Goal: Book appointment/travel/reservation

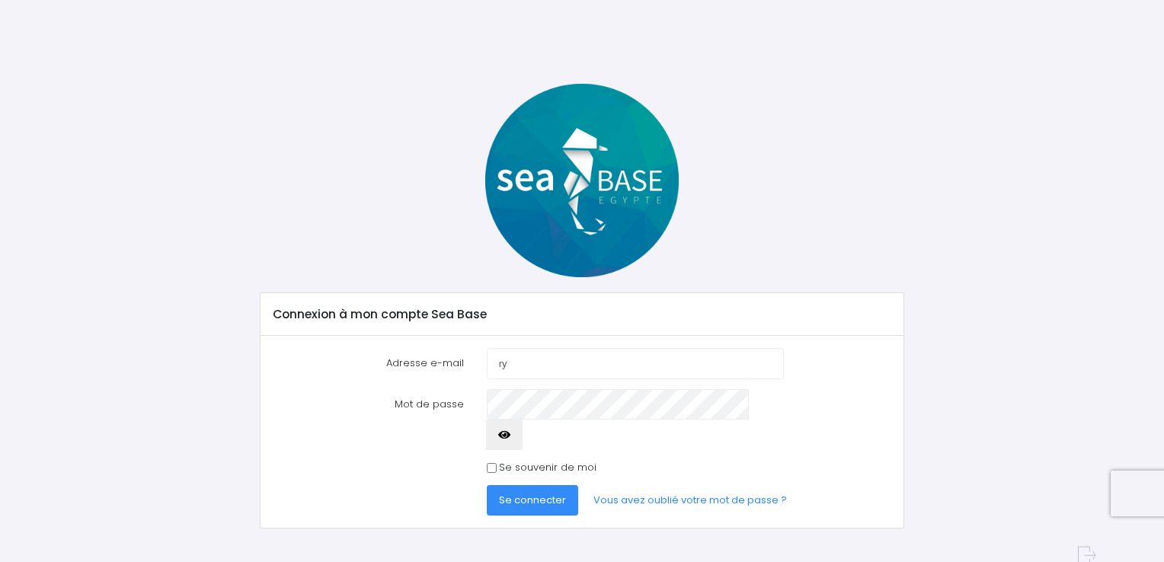
type input "[EMAIL_ADDRESS][DOMAIN_NAME]"
click at [541, 493] on span "Se connecter" at bounding box center [532, 500] width 67 height 14
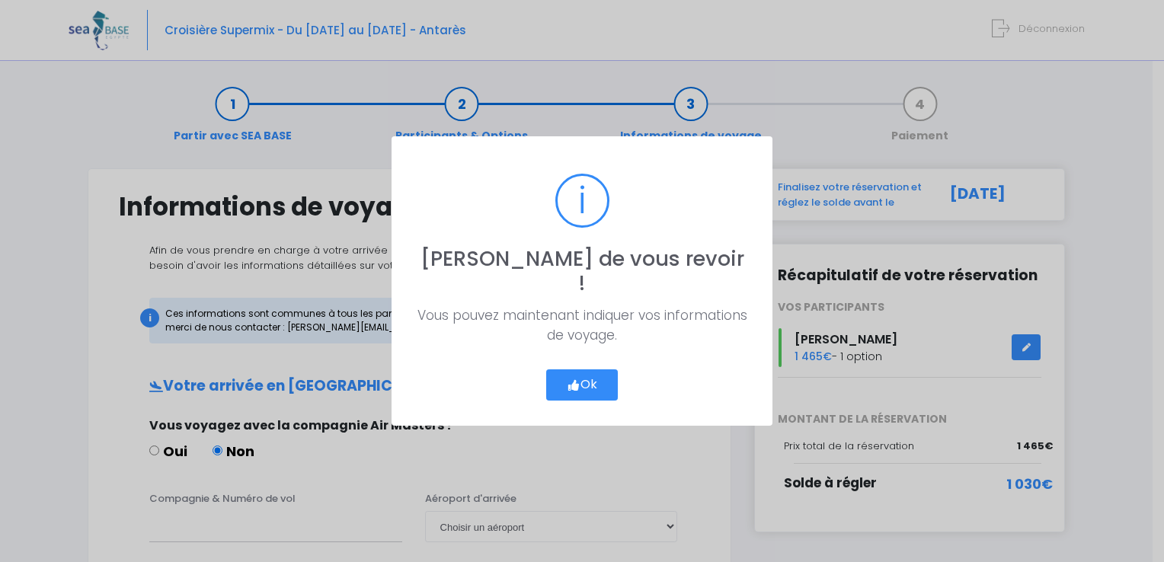
click at [590, 373] on button "Ok" at bounding box center [582, 385] width 72 height 32
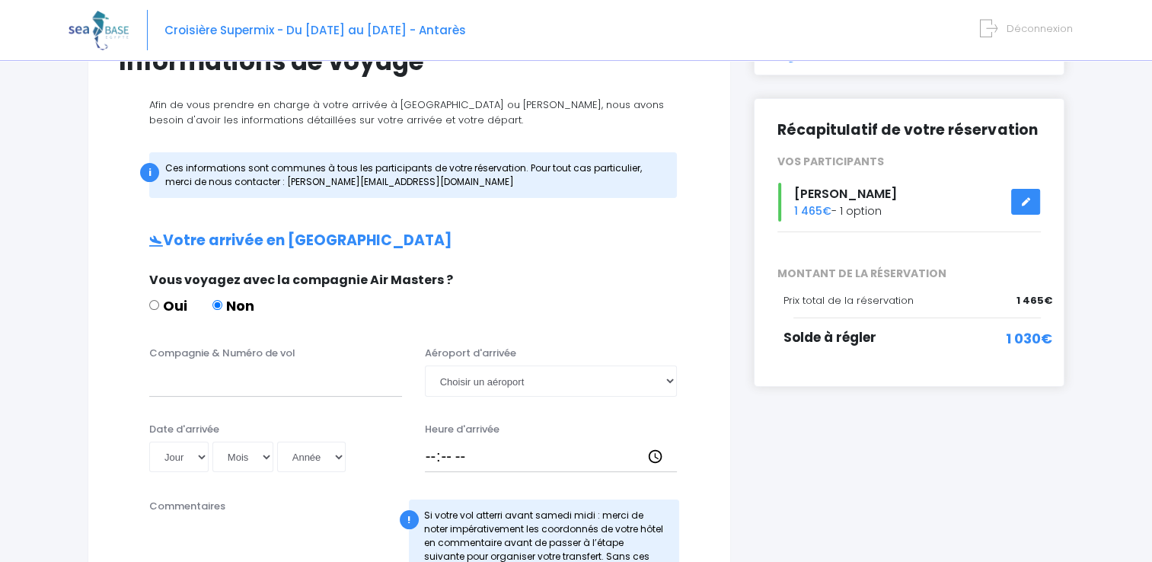
scroll to position [228, 0]
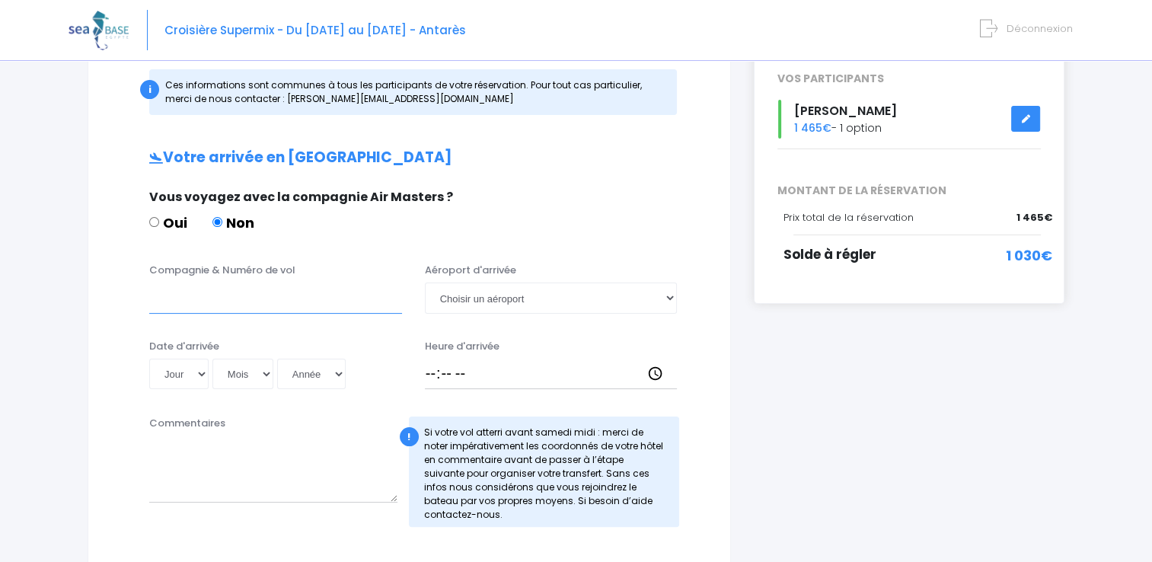
click at [158, 306] on input "Compagnie & Numéro de vol" at bounding box center [275, 298] width 253 height 30
type input "TK702"
click at [671, 299] on select "Choisir un aéroport [GEOGRAPHIC_DATA][PERSON_NAME]" at bounding box center [551, 298] width 253 height 30
select select "Hurghada"
click at [425, 283] on select "Choisir un aéroport [GEOGRAPHIC_DATA][PERSON_NAME]" at bounding box center [551, 298] width 253 height 30
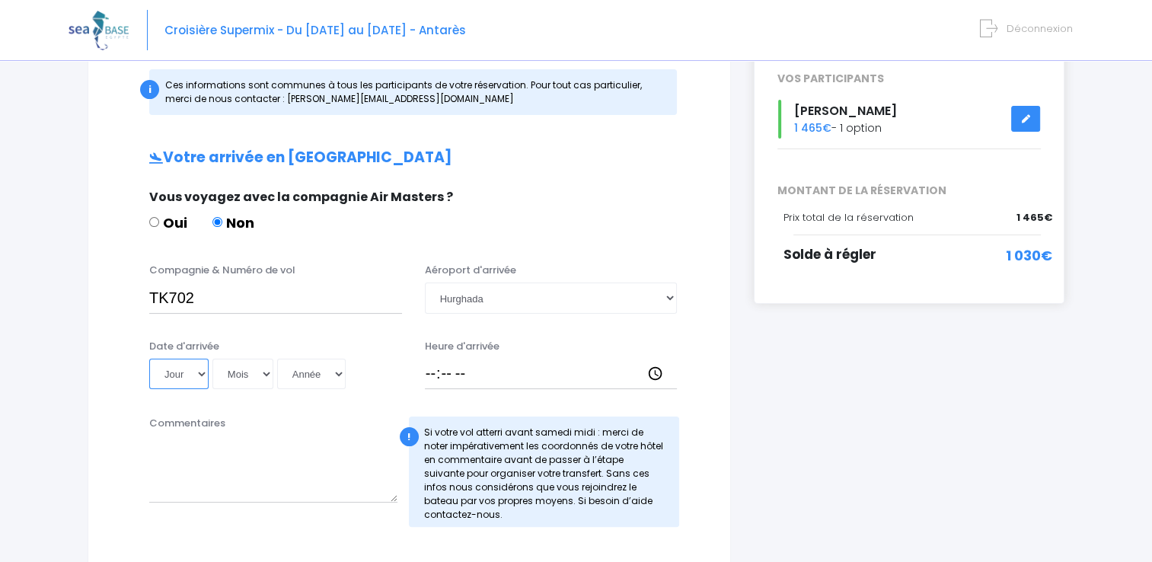
click at [201, 373] on select "Jour 01 02 03 04 05 06 07 08 09 10 11 12 13 14 15 16 17 18 19 20 21 22 23 24 25…" at bounding box center [178, 374] width 59 height 30
select select "25"
click at [149, 359] on select "Jour 01 02 03 04 05 06 07 08 09 10 11 12 13 14 15 16 17 18 19 20 21 22 23 24 25…" at bounding box center [178, 374] width 59 height 30
click at [266, 375] on select "Mois 01 02 03 04 05 06 07 08 09 10 11 12" at bounding box center [242, 374] width 61 height 30
select select "10"
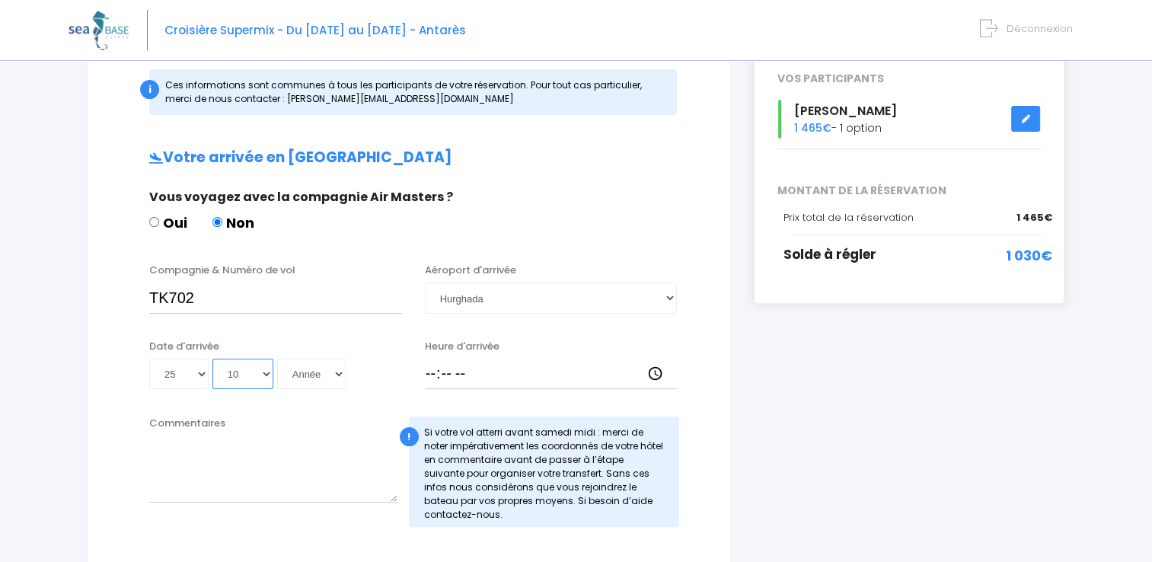
click at [212, 359] on select "Mois 01 02 03 04 05 06 07 08 09 10 11 12" at bounding box center [242, 374] width 61 height 30
click at [338, 373] on select "Année 2045 2044 2043 2042 2041 2040 2039 2038 2037 2036 2035 2034 2033 2032 203…" at bounding box center [311, 374] width 69 height 30
select select "2025"
click at [277, 359] on select "Année 2045 2044 2043 2042 2041 2040 2039 2038 2037 2036 2035 2034 2033 2032 203…" at bounding box center [311, 374] width 69 height 30
type input "[DATE]"
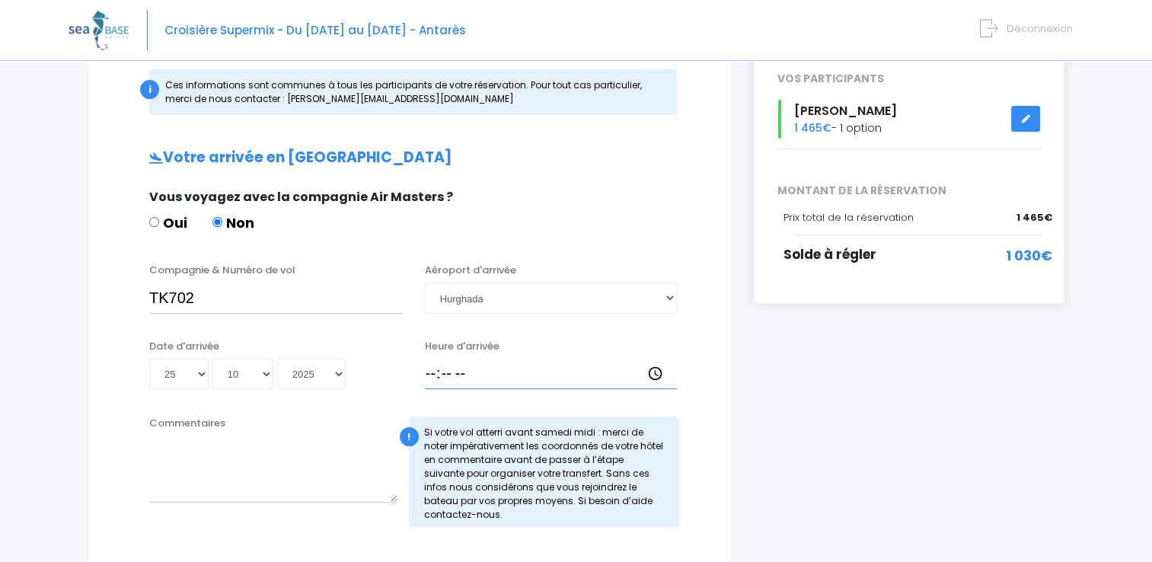
click at [433, 375] on input "Heure d'arrivée" at bounding box center [551, 374] width 253 height 30
type input "04:50"
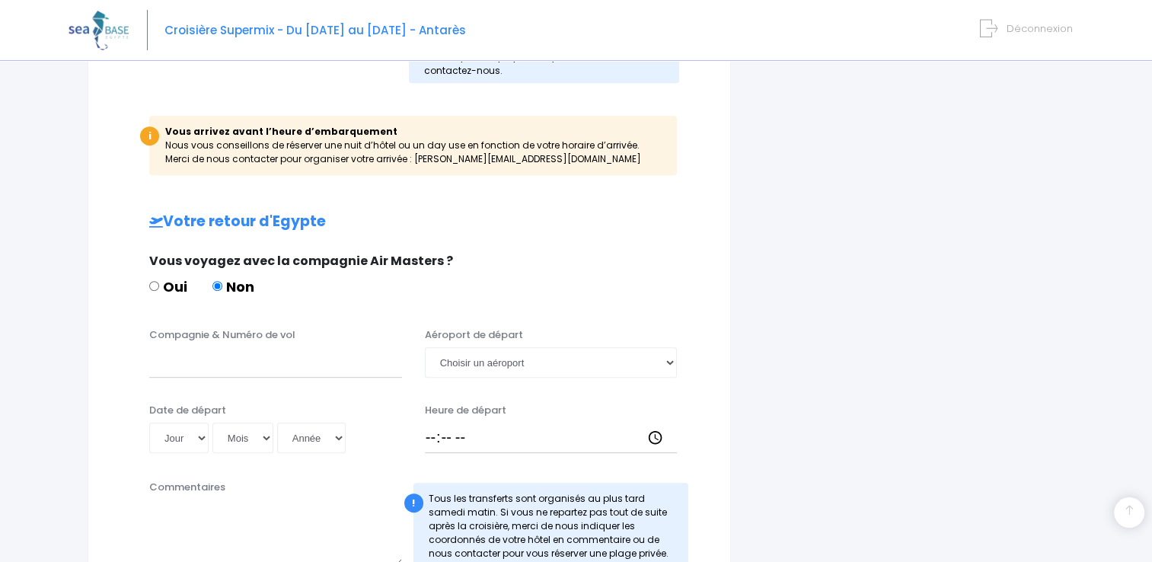
scroll to position [685, 0]
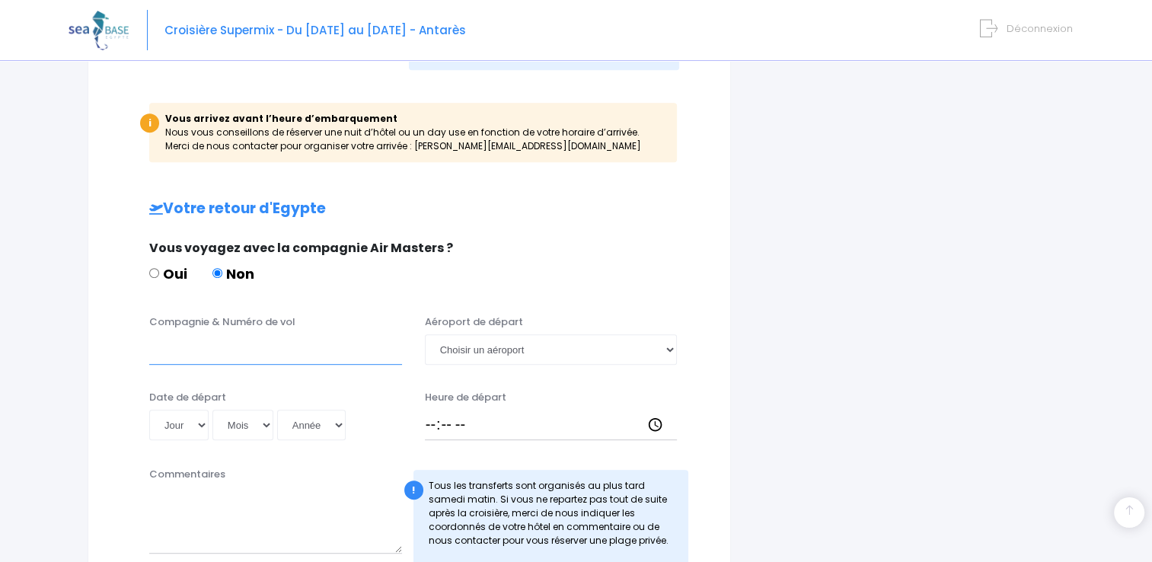
click at [156, 358] on input "Compagnie & Numéro de vol" at bounding box center [275, 349] width 253 height 30
type input "TK703"
click at [669, 349] on select "Choisir un aéroport [GEOGRAPHIC_DATA][PERSON_NAME]" at bounding box center [551, 349] width 253 height 30
select select "Hurghada"
click at [425, 334] on select "Choisir un aéroport [GEOGRAPHIC_DATA][PERSON_NAME]" at bounding box center [551, 349] width 253 height 30
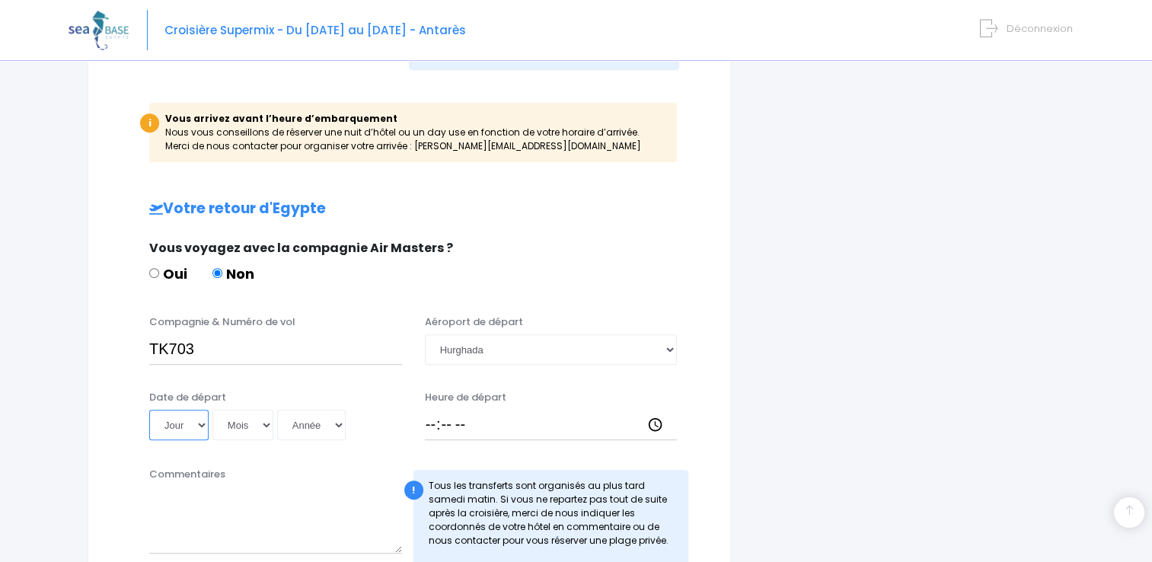
click at [201, 425] on select "Jour 01 02 03 04 05 06 07 08 09 10 11 12 13 14 15 16 17 18 19 20 21 22 23 24 25…" at bounding box center [178, 425] width 59 height 30
select select "01"
click at [149, 410] on select "Jour 01 02 03 04 05 06 07 08 09 10 11 12 13 14 15 16 17 18 19 20 21 22 23 24 25…" at bounding box center [178, 425] width 59 height 30
click at [263, 424] on select "Mois 01 02 03 04 05 06 07 08 09 10 11 12" at bounding box center [242, 425] width 61 height 30
select select "11"
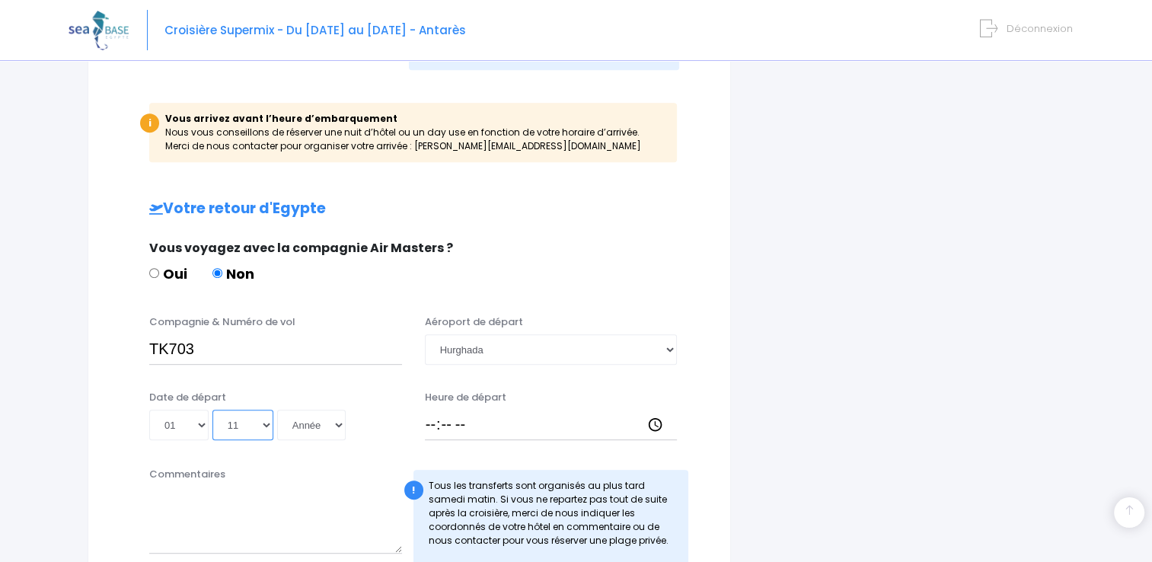
click at [212, 410] on select "Mois 01 02 03 04 05 06 07 08 09 10 11 12" at bounding box center [242, 425] width 61 height 30
click at [337, 423] on select "Année 2045 2044 2043 2042 2041 2040 2039 2038 2037 2036 2035 2034 2033 2032 203…" at bounding box center [311, 425] width 69 height 30
select select "2025"
click at [277, 410] on select "Année 2045 2044 2043 2042 2041 2040 2039 2038 2037 2036 2035 2034 2033 2032 203…" at bounding box center [311, 425] width 69 height 30
type input "[DATE]"
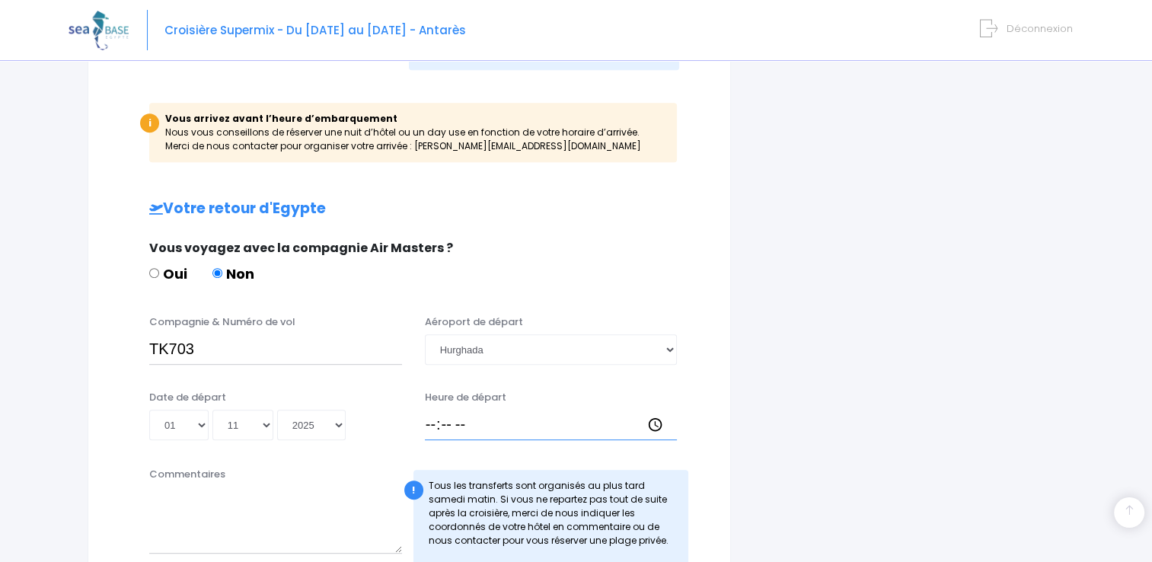
click at [427, 426] on input "Heure de départ" at bounding box center [551, 425] width 253 height 30
type input "05:15"
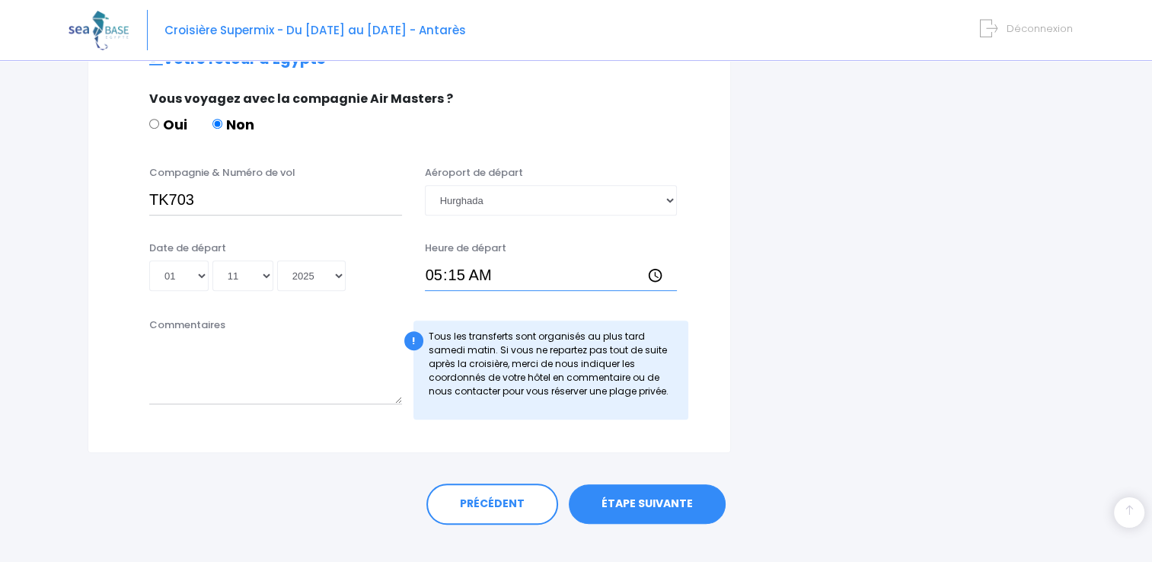
scroll to position [856, 0]
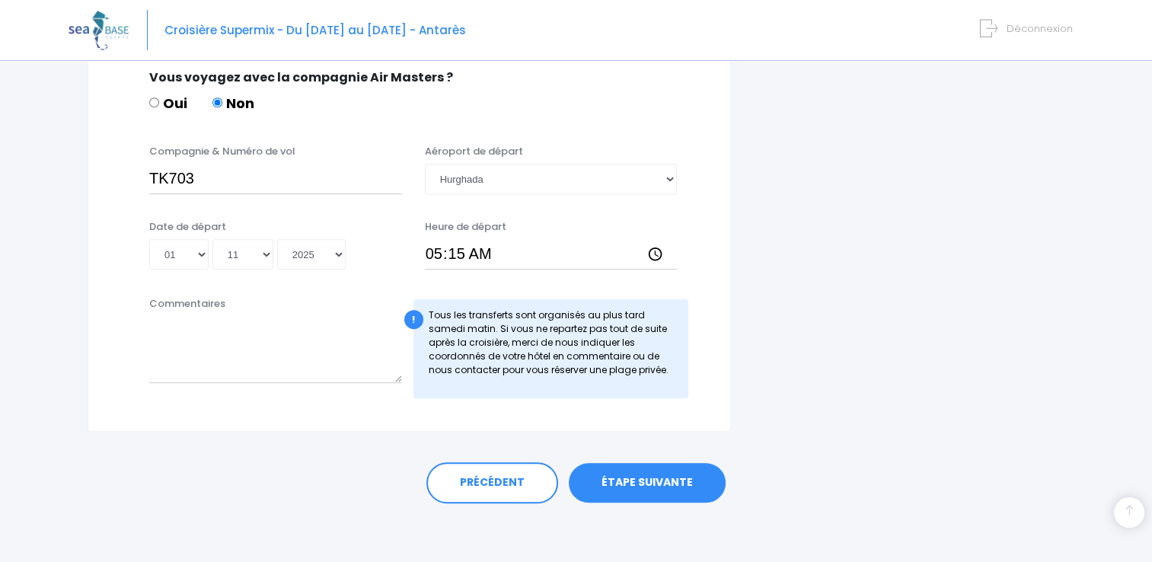
click at [654, 483] on link "ÉTAPE SUIVANTE" at bounding box center [647, 483] width 157 height 40
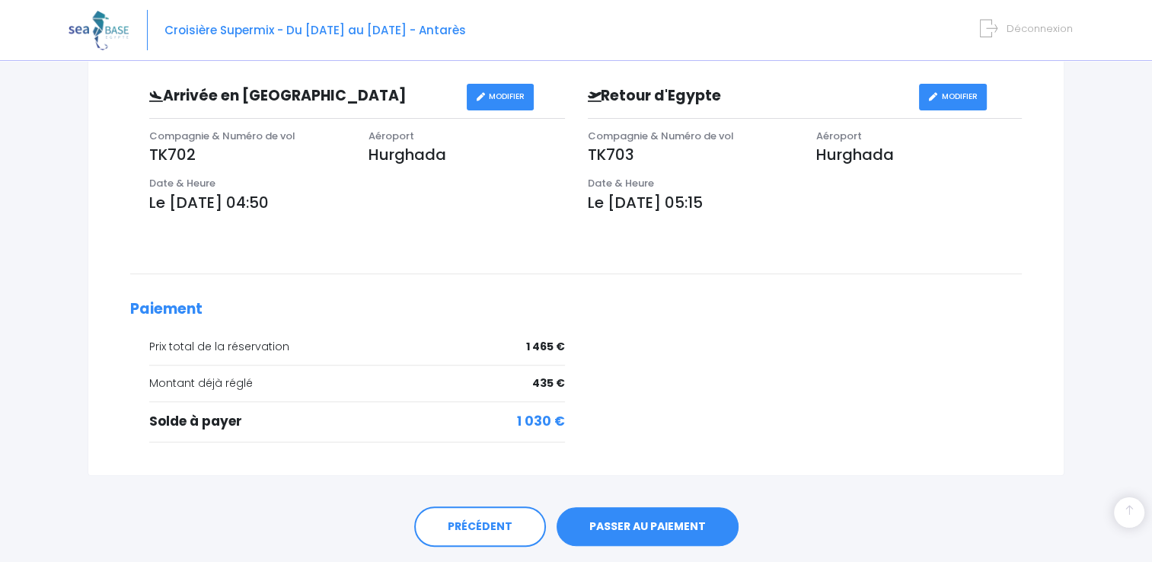
scroll to position [506, 0]
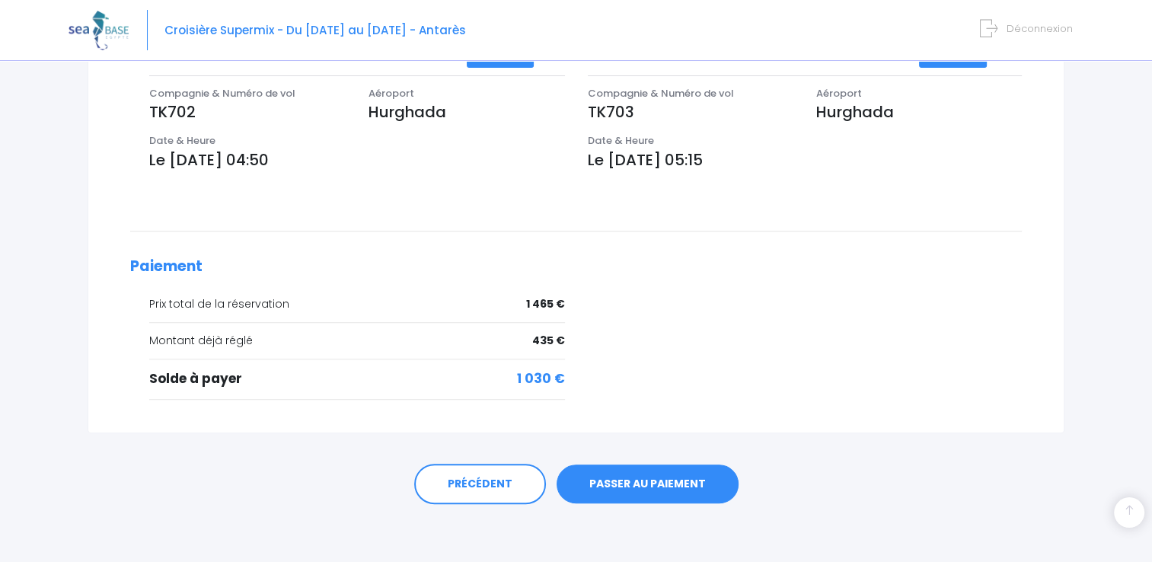
click at [634, 480] on link "PASSER AU PAIEMENT" at bounding box center [648, 484] width 182 height 40
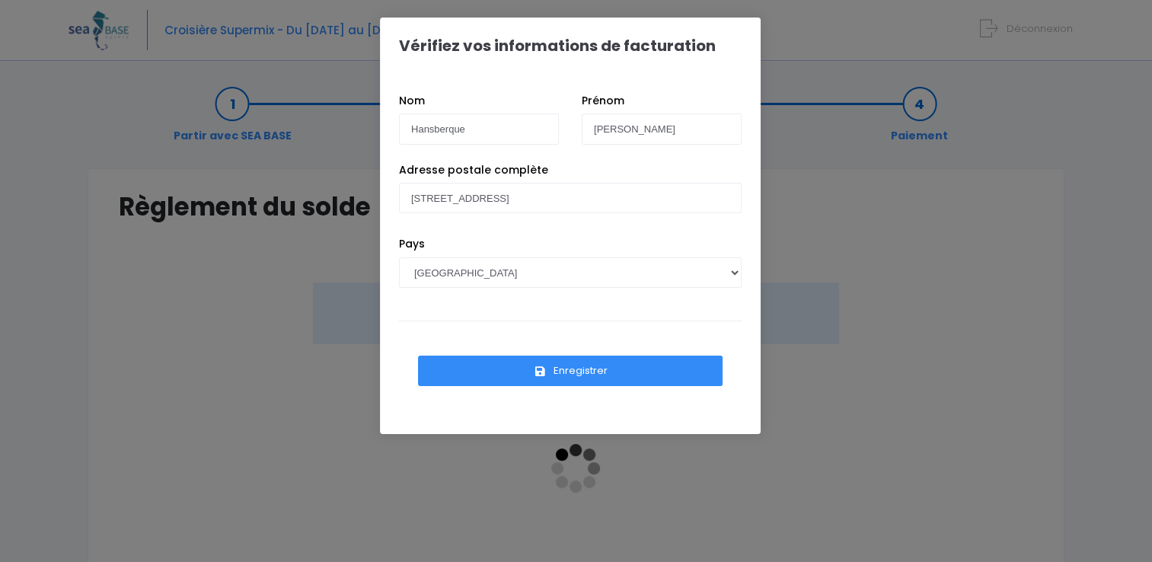
click at [569, 368] on button "Enregistrer" at bounding box center [570, 371] width 305 height 30
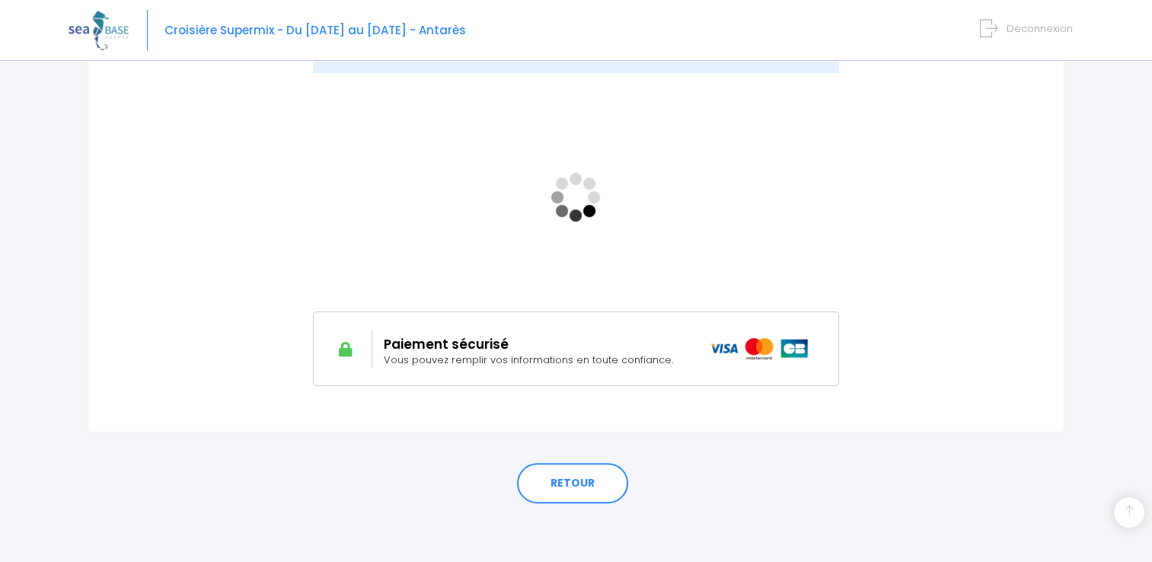
scroll to position [272, 0]
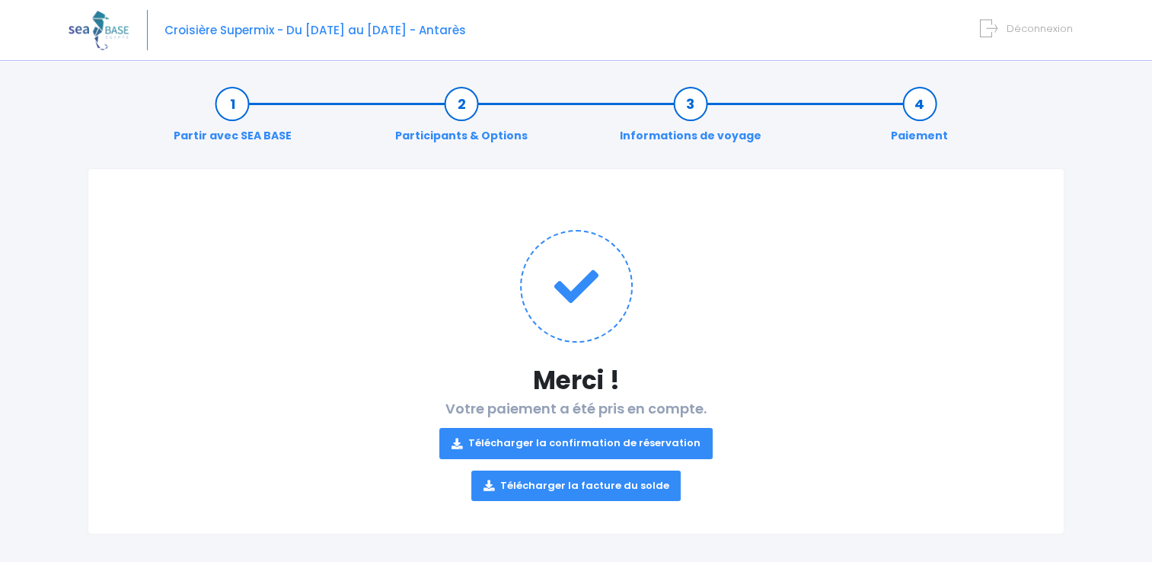
click at [611, 486] on link "Télécharger la facture du solde" at bounding box center [576, 486] width 210 height 30
click at [591, 443] on link "Télécharger la confirmation de réservation" at bounding box center [575, 443] width 273 height 30
